Goal: Register for event/course

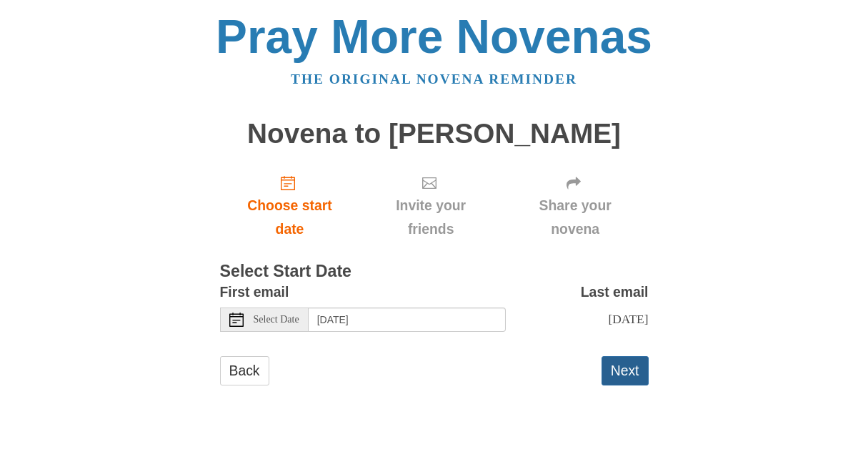
click at [627, 370] on button "Next" at bounding box center [625, 370] width 47 height 29
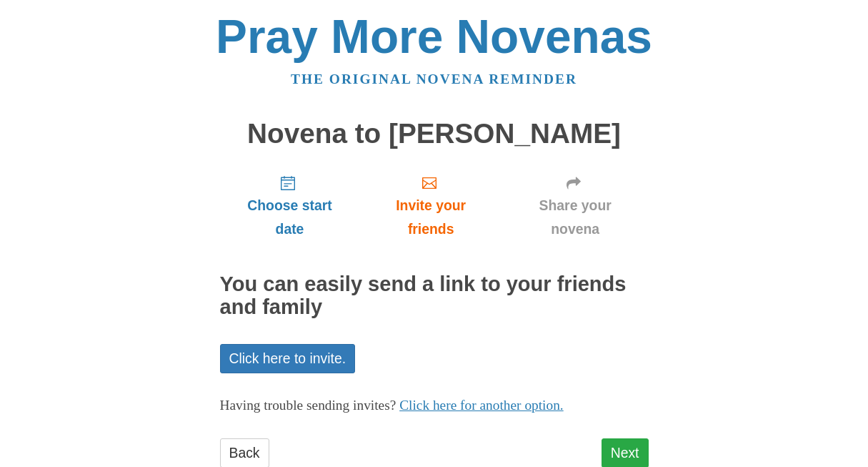
click at [627, 442] on link "Next" at bounding box center [625, 452] width 47 height 29
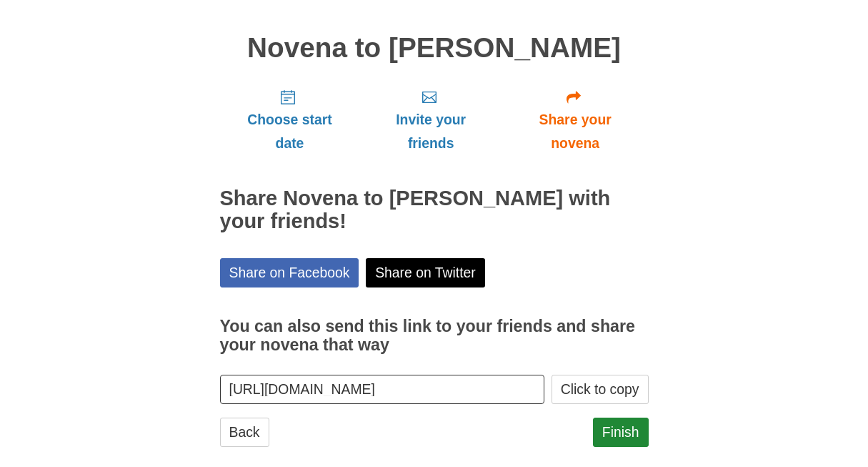
scroll to position [99, 0]
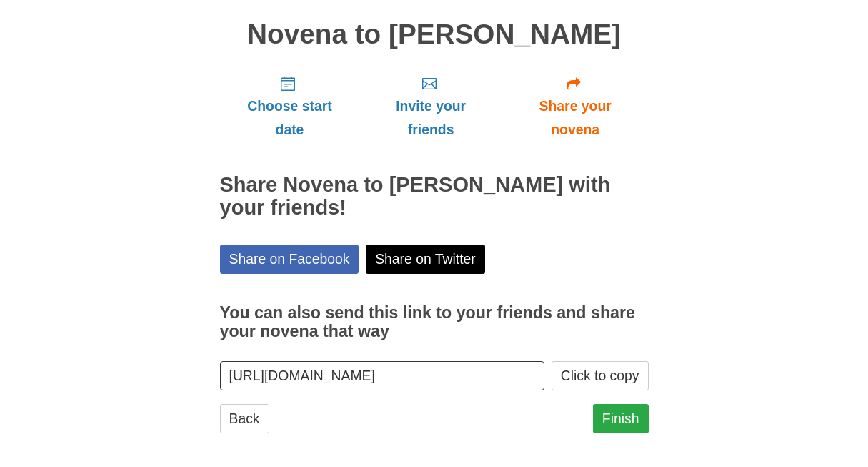
click at [604, 415] on link "Finish" at bounding box center [621, 418] width 56 height 29
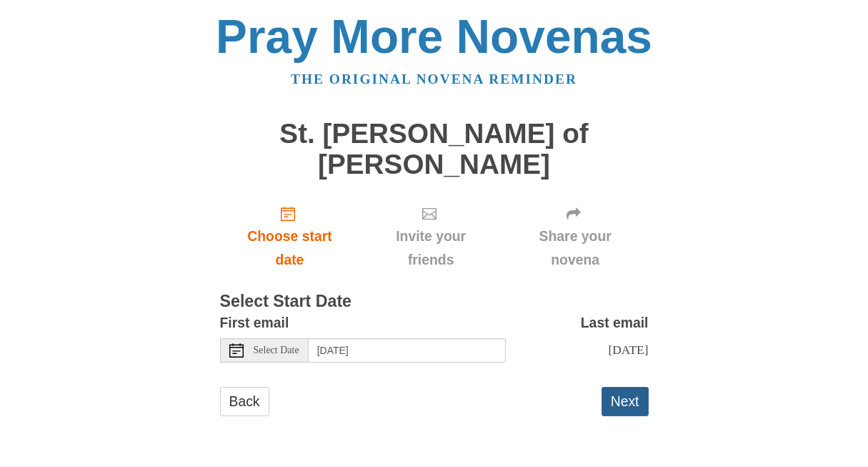
click at [628, 386] on button "Next" at bounding box center [625, 400] width 47 height 29
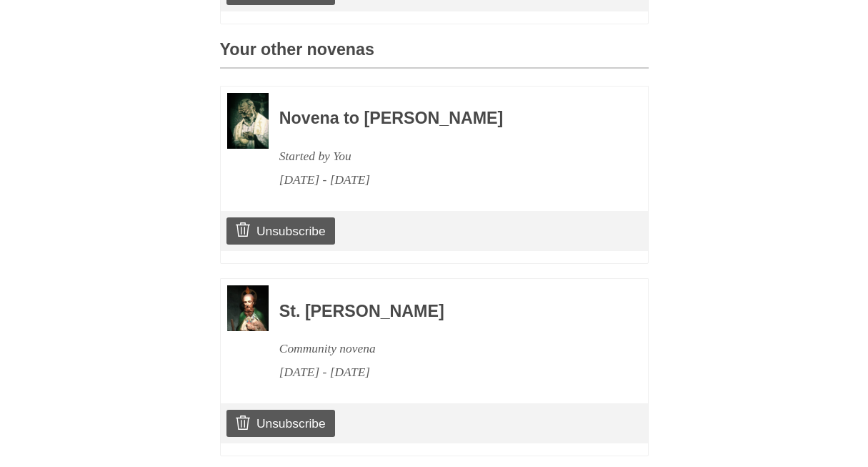
scroll to position [657, 0]
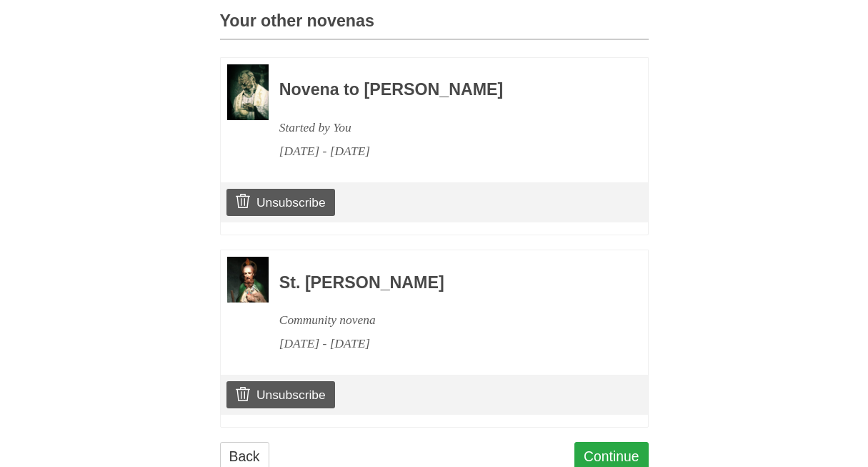
click at [585, 442] on link "Continue" at bounding box center [611, 456] width 74 height 29
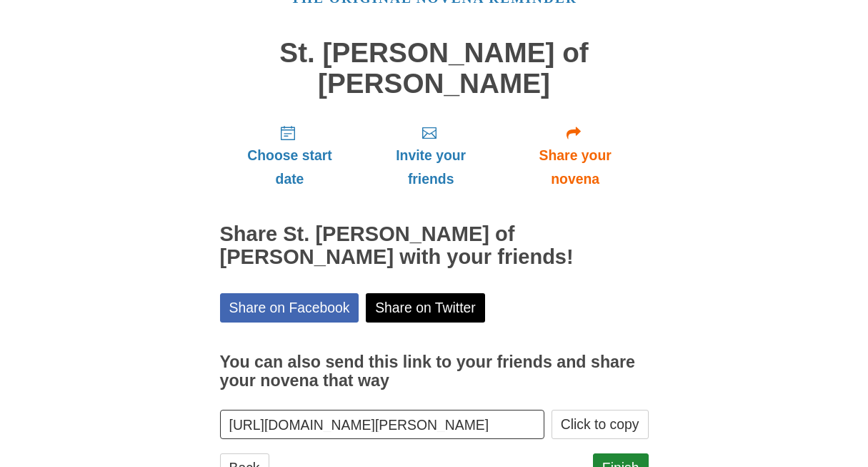
scroll to position [99, 0]
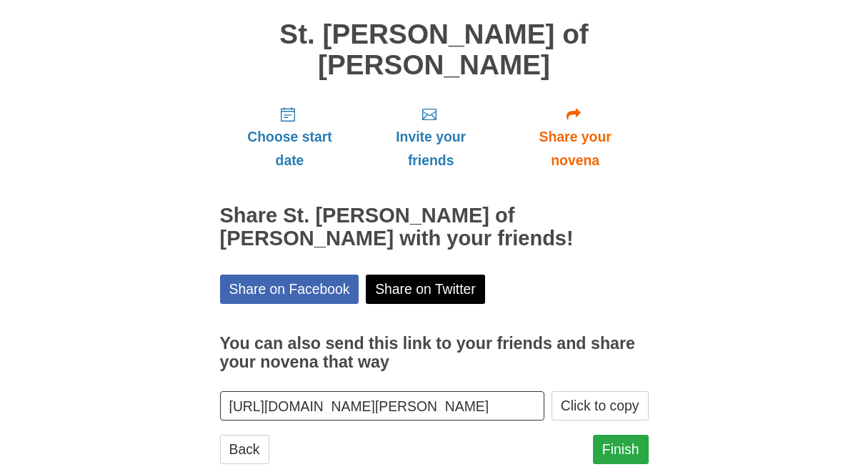
click at [624, 434] on link "Finish" at bounding box center [621, 448] width 56 height 29
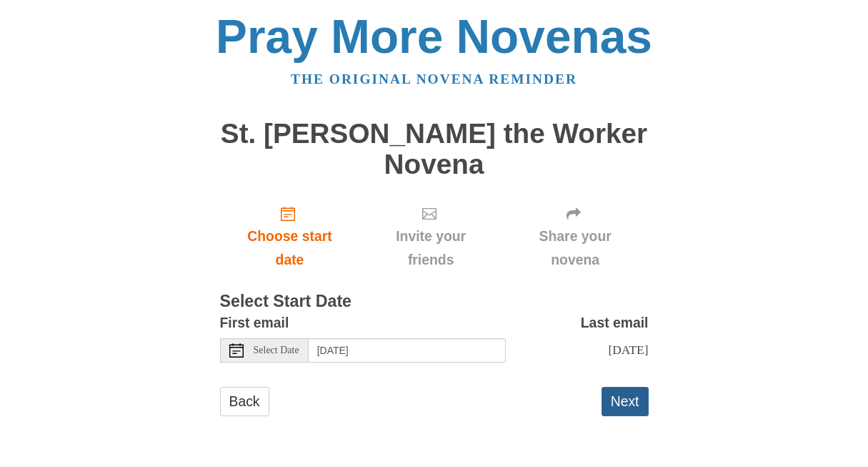
click at [636, 386] on button "Next" at bounding box center [625, 400] width 47 height 29
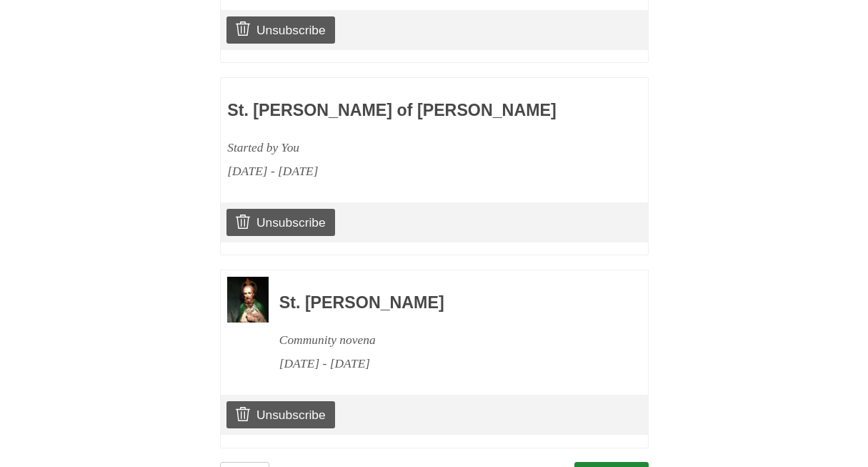
scroll to position [845, 0]
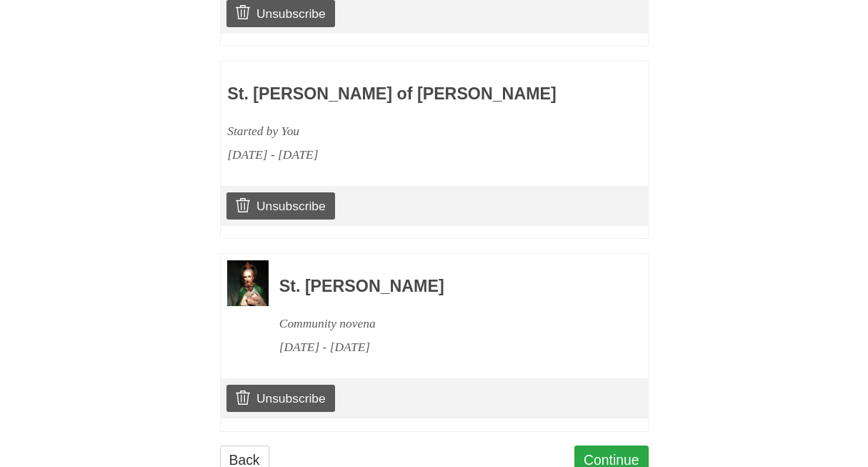
click at [592, 445] on link "Continue" at bounding box center [611, 459] width 74 height 29
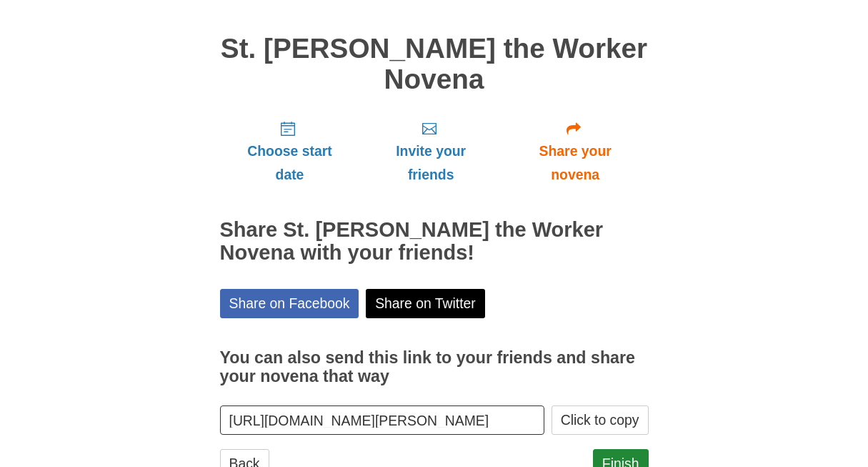
scroll to position [99, 0]
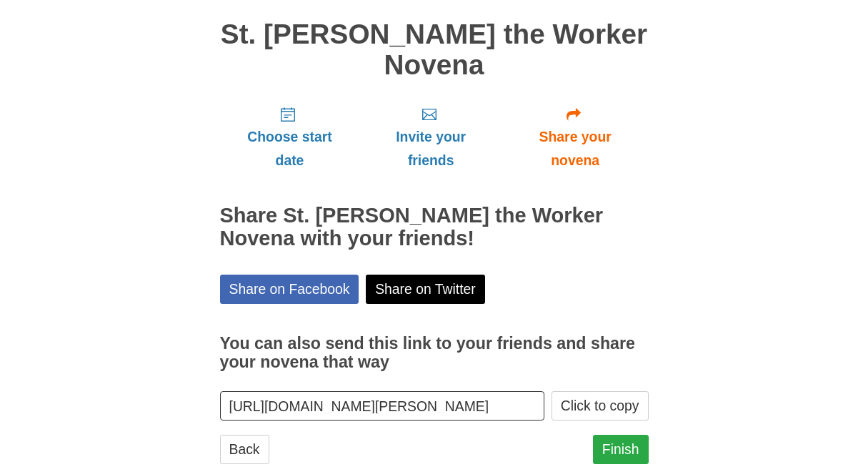
click at [620, 434] on link "Finish" at bounding box center [621, 448] width 56 height 29
